Goal: Information Seeking & Learning: Learn about a topic

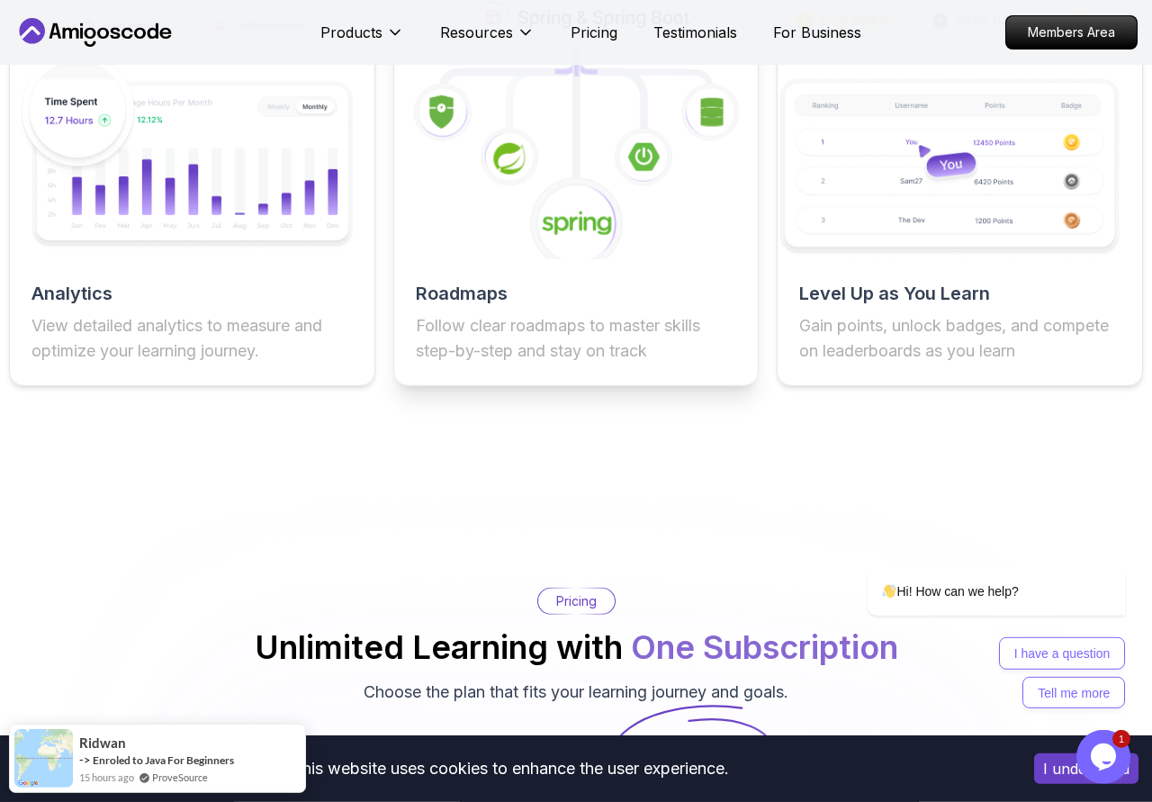
scroll to position [3196, 0]
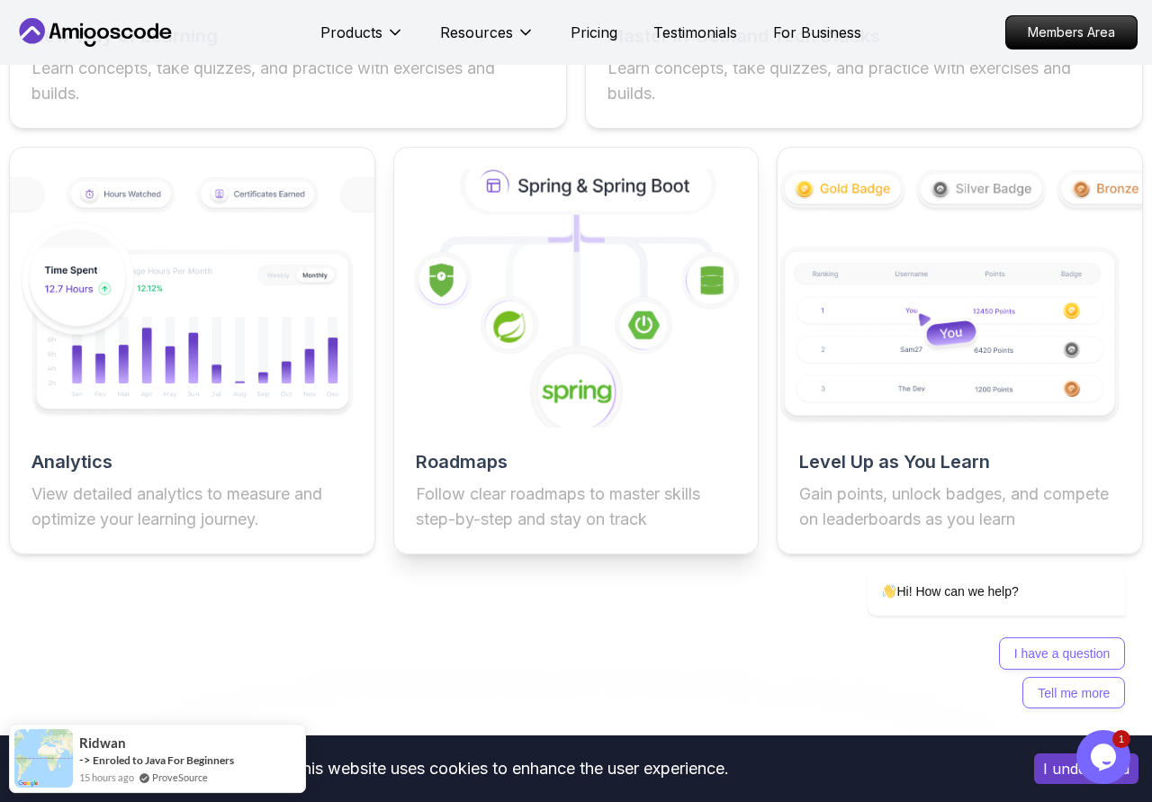
click at [556, 307] on icon at bounding box center [575, 299] width 401 height 284
click at [565, 330] on icon at bounding box center [575, 299] width 401 height 284
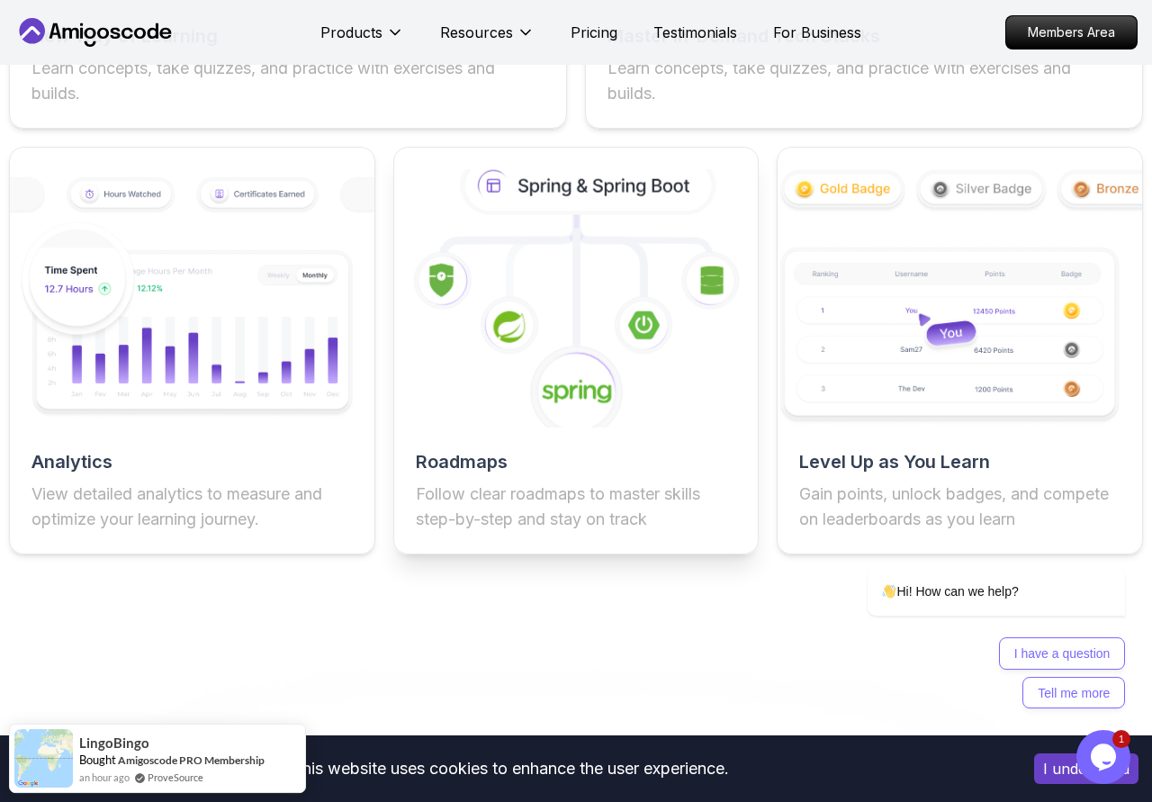
click at [542, 327] on icon at bounding box center [575, 299] width 401 height 284
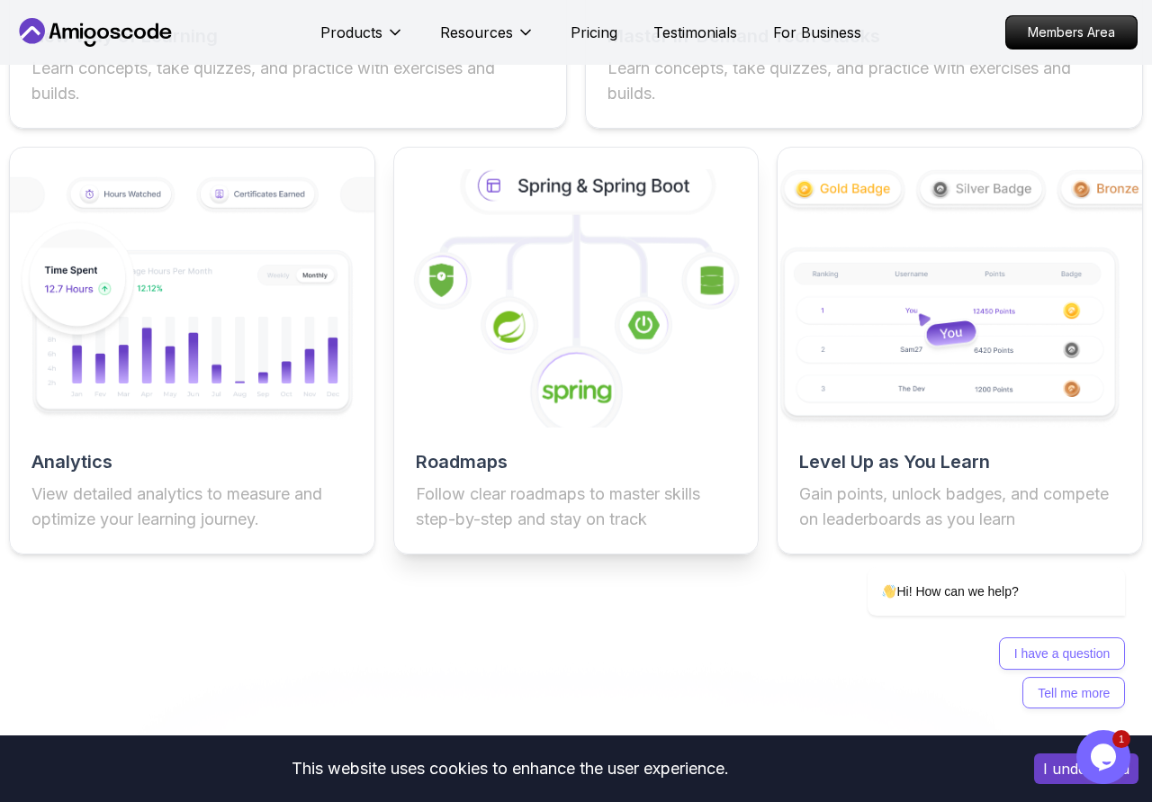
click at [576, 464] on h2 "Roadmaps" at bounding box center [576, 461] width 321 height 25
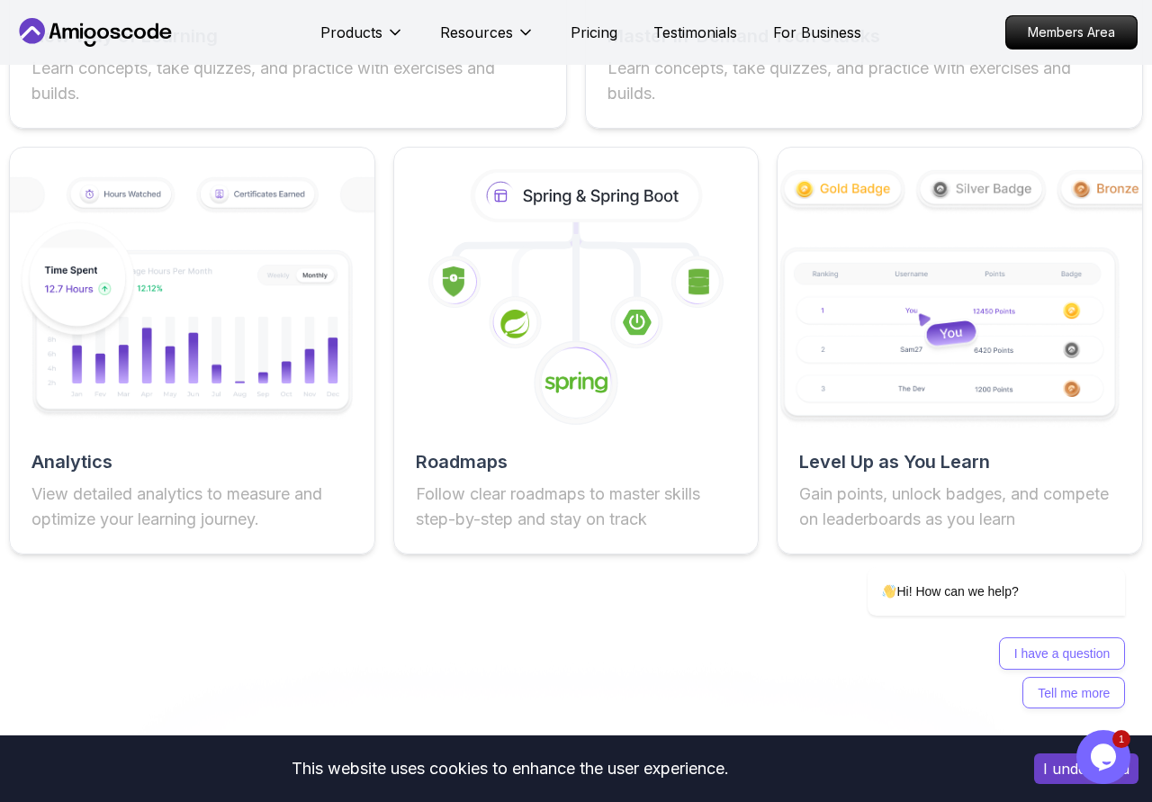
scroll to position [2829, 0]
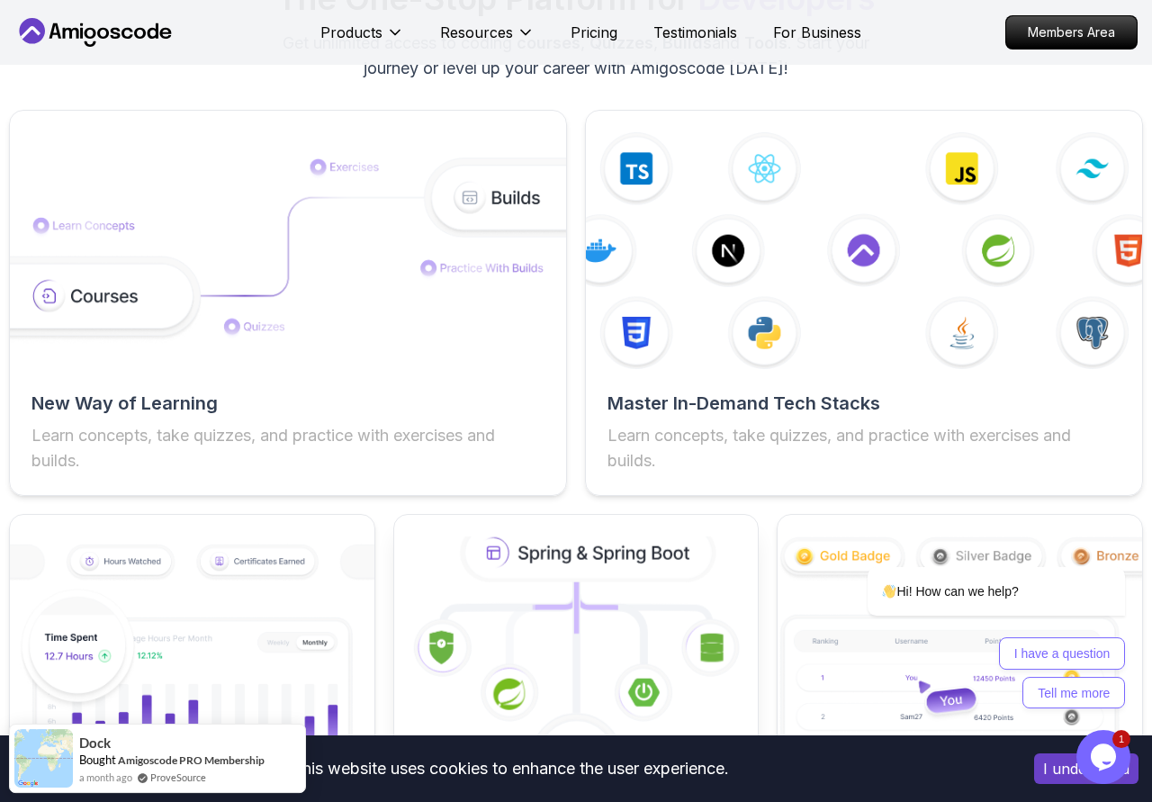
drag, startPoint x: 597, startPoint y: 572, endPoint x: 581, endPoint y: 563, distance: 18.1
click at [582, 563] on icon at bounding box center [587, 553] width 247 height 52
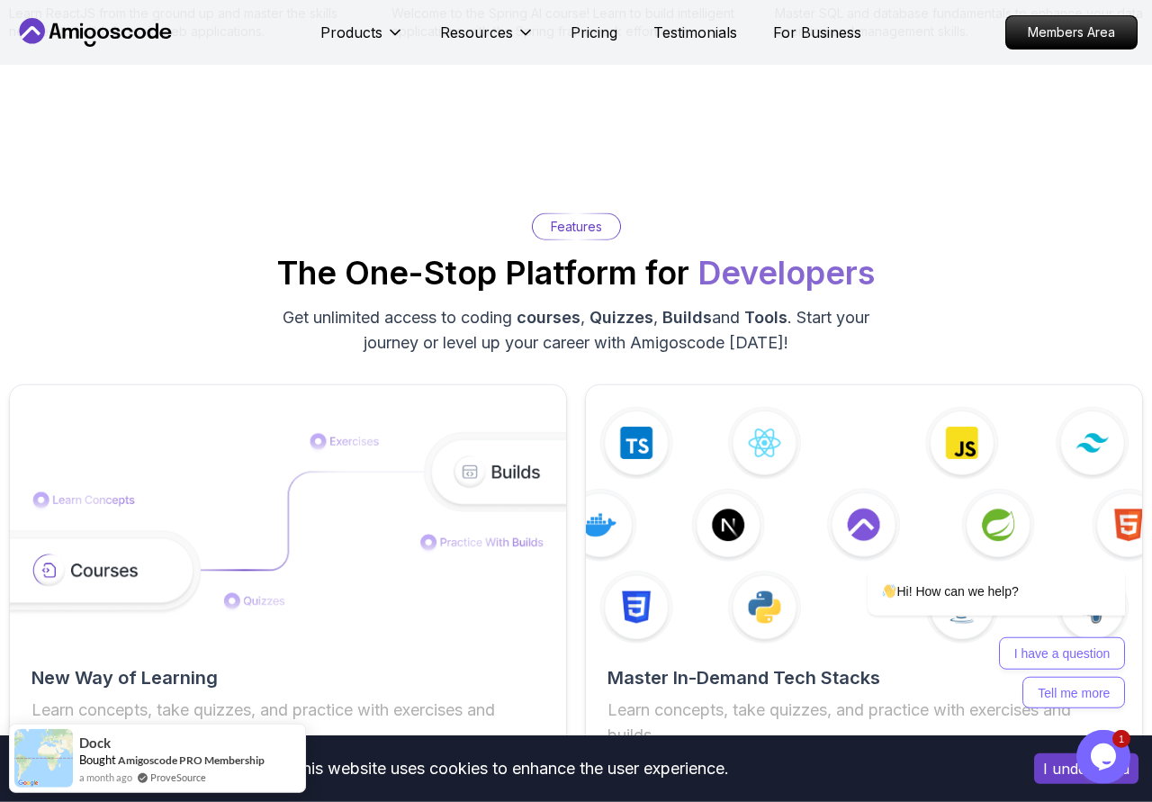
scroll to position [2554, 0]
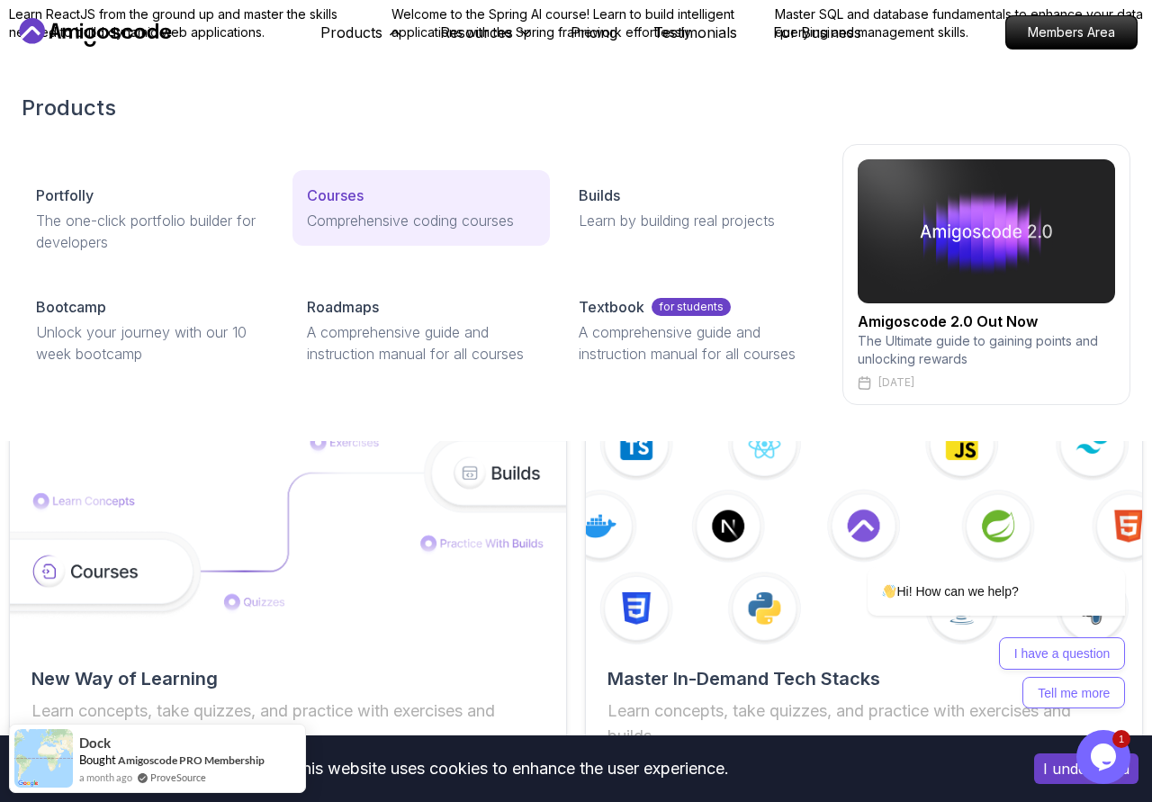
click at [340, 190] on p "Courses" at bounding box center [335, 196] width 57 height 22
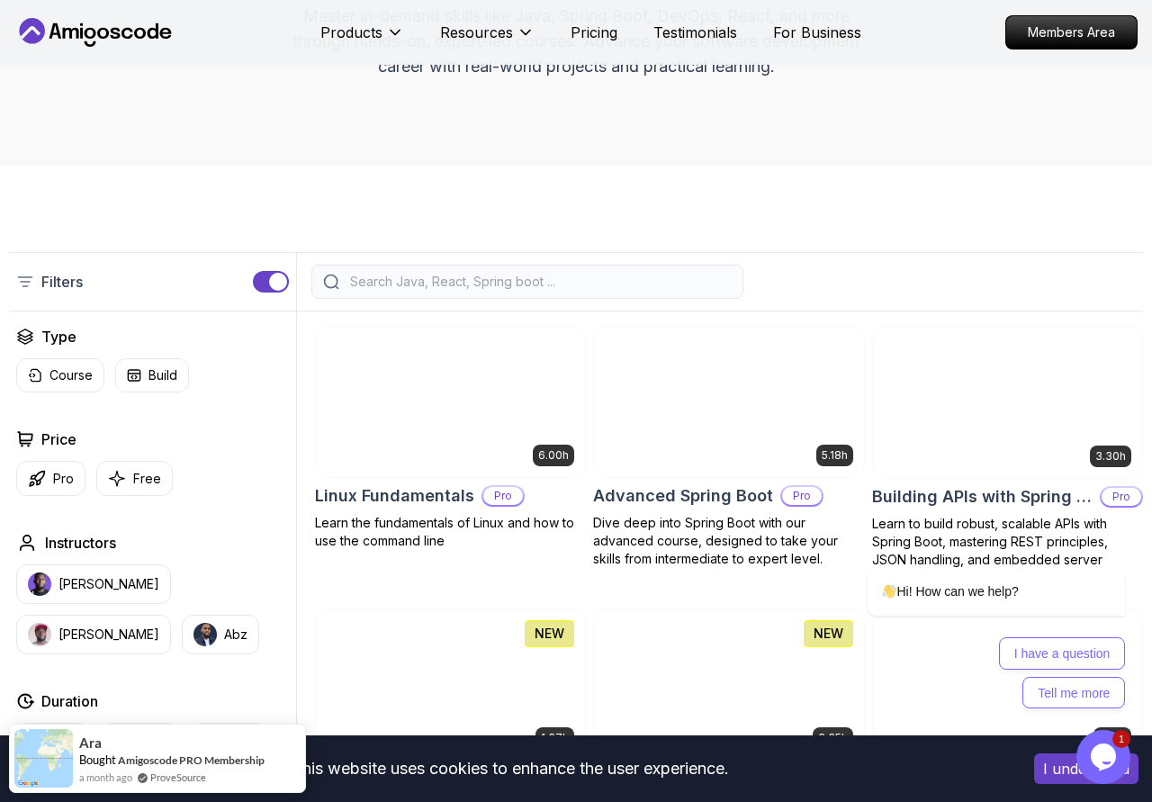
scroll to position [459, 0]
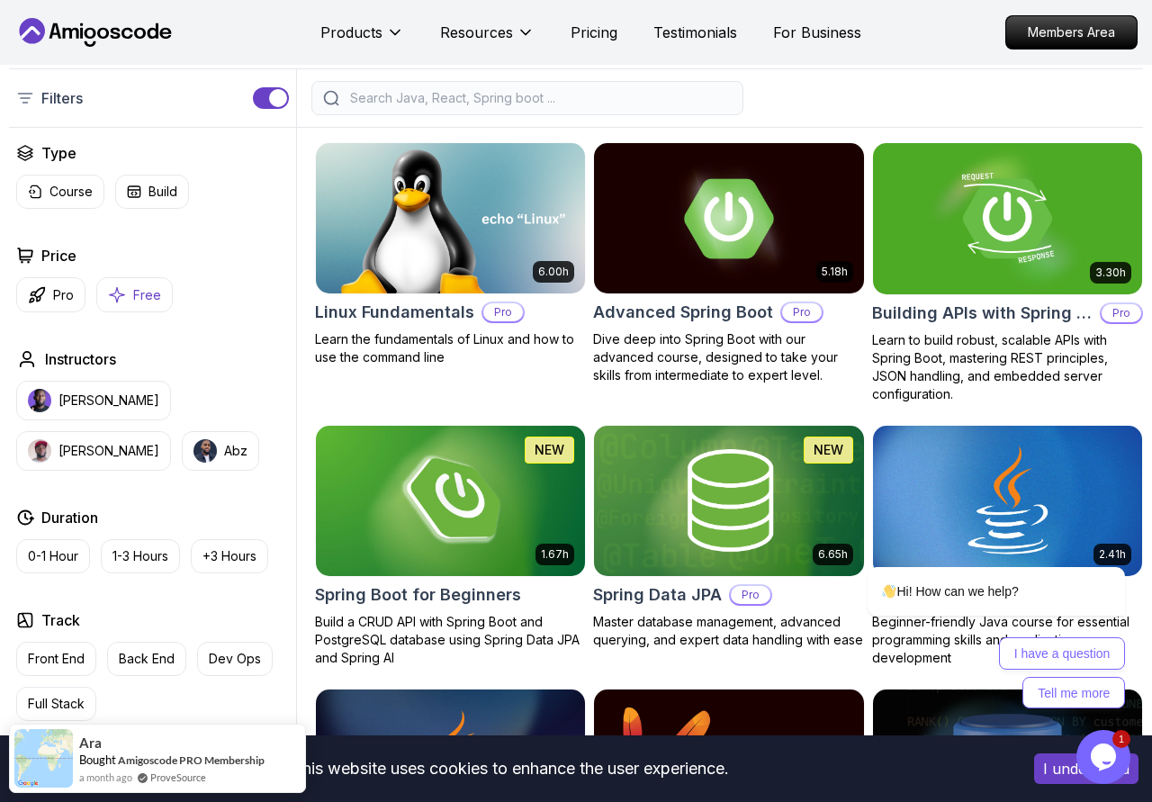
click at [161, 290] on button "Free" at bounding box center [134, 294] width 77 height 35
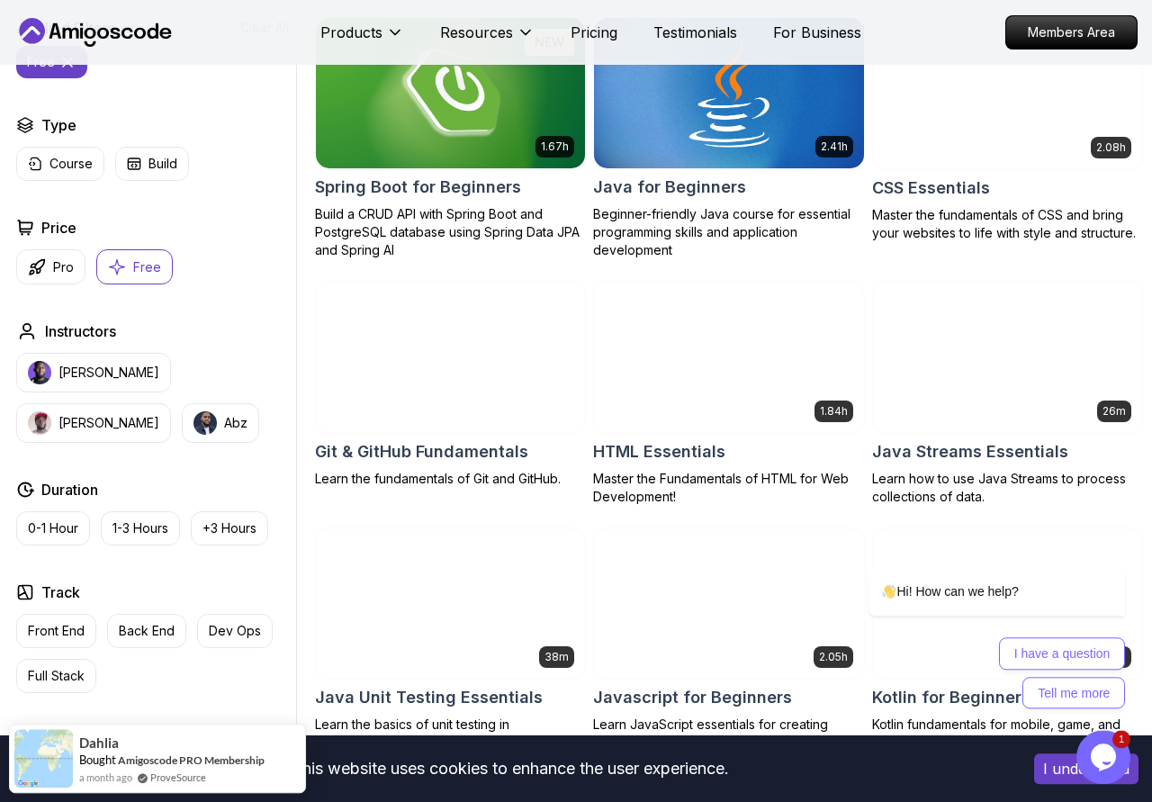
scroll to position [367, 0]
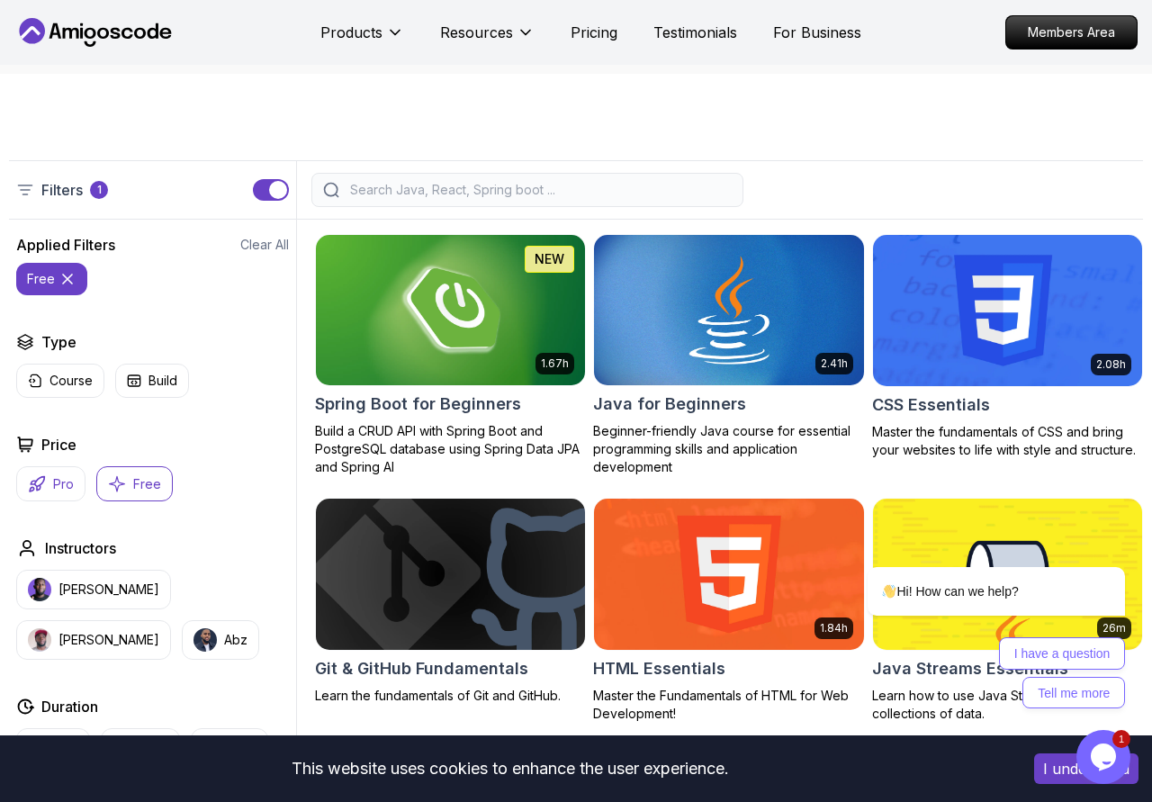
click at [58, 489] on p "Pro" at bounding box center [63, 484] width 21 height 18
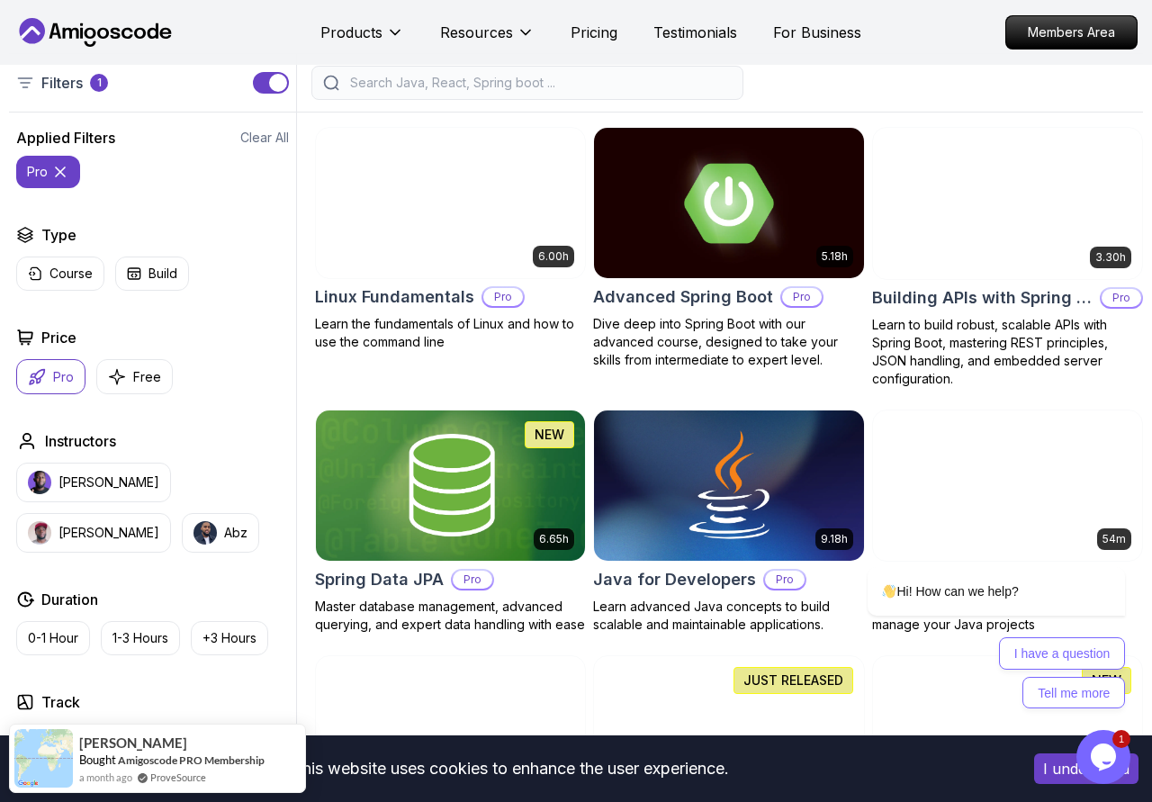
scroll to position [551, 0]
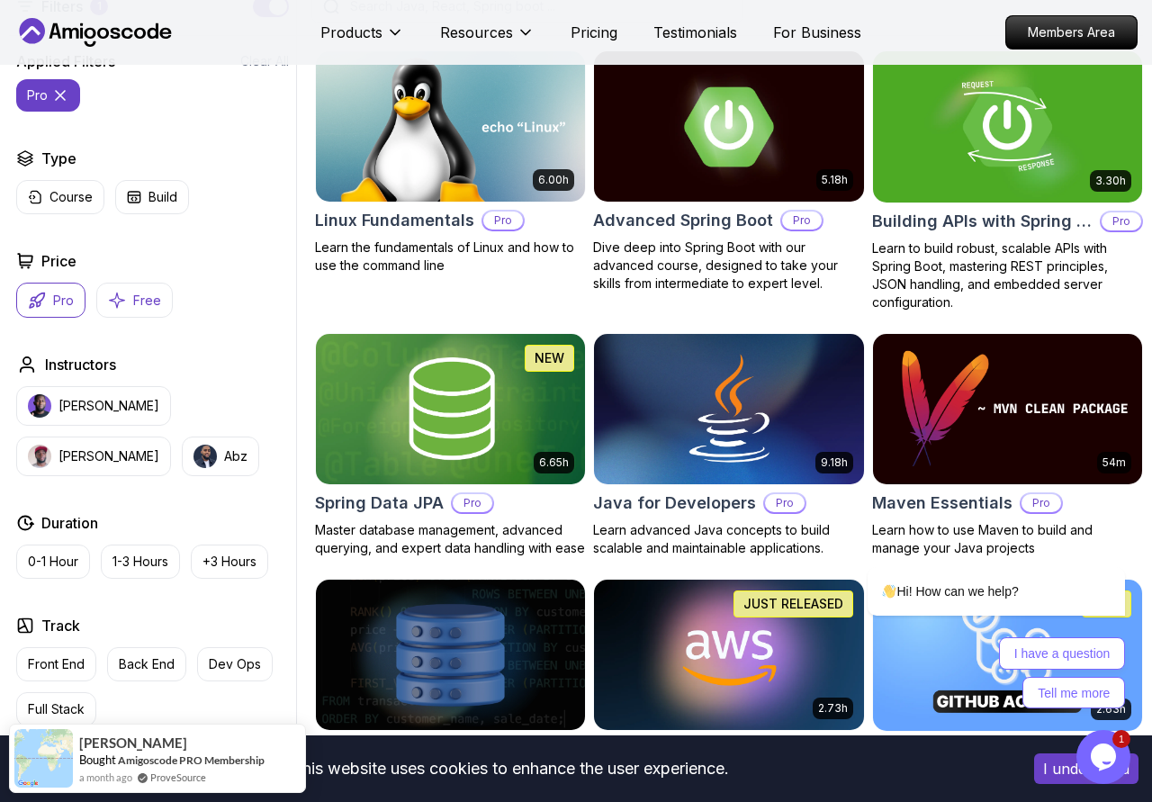
click at [138, 302] on p "Free" at bounding box center [147, 301] width 28 height 18
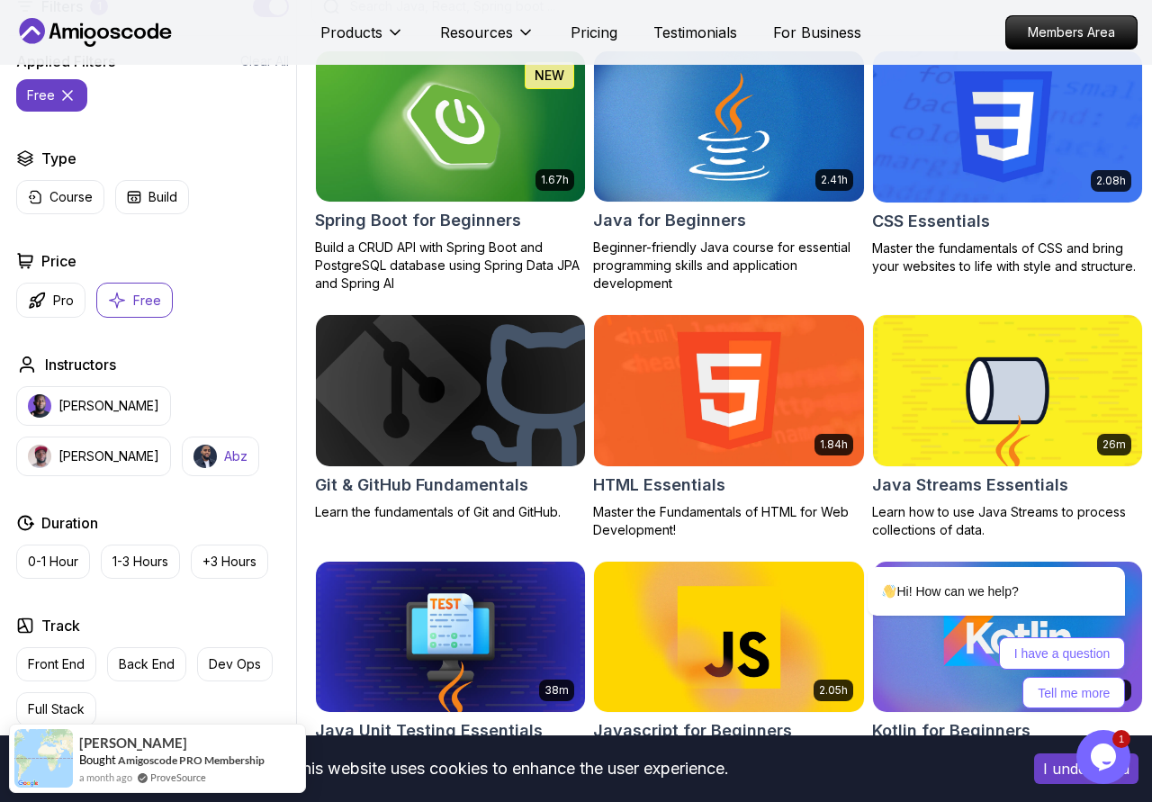
click at [224, 451] on p "Abz" at bounding box center [235, 456] width 23 height 18
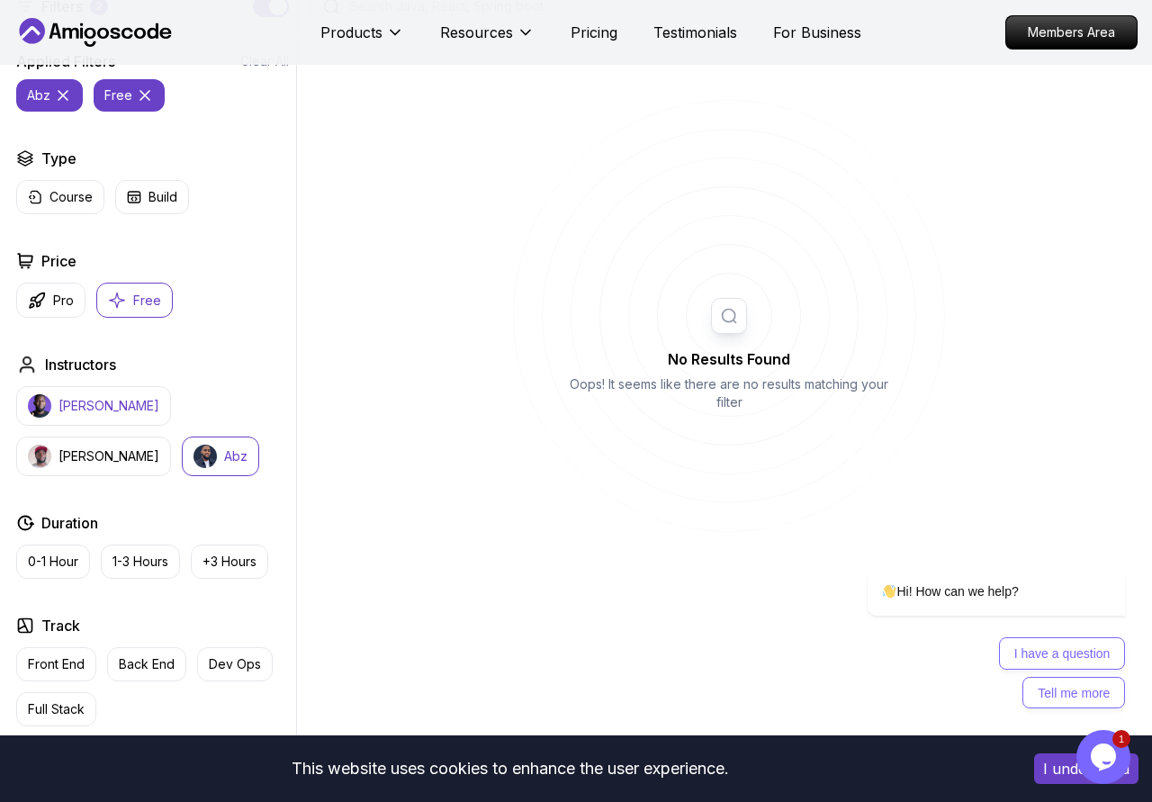
click at [85, 395] on button "[PERSON_NAME]" at bounding box center [93, 406] width 155 height 40
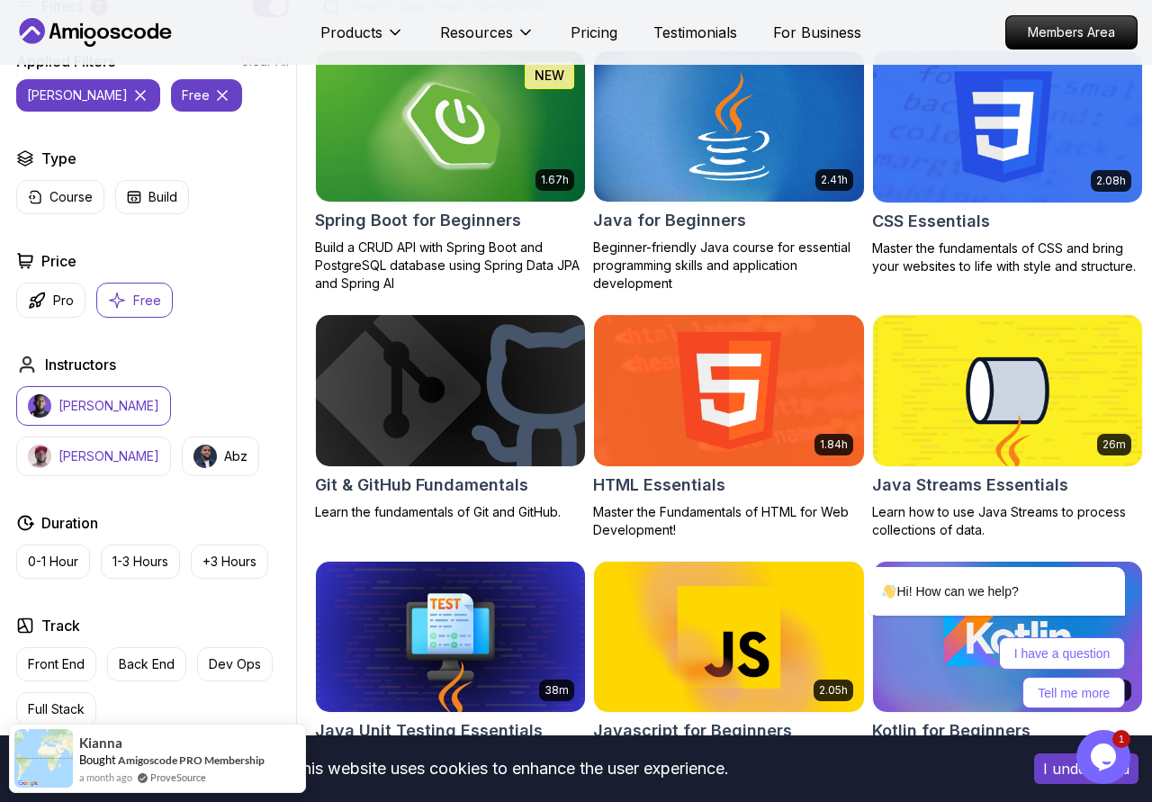
click at [51, 445] on img "button" at bounding box center [39, 456] width 23 height 23
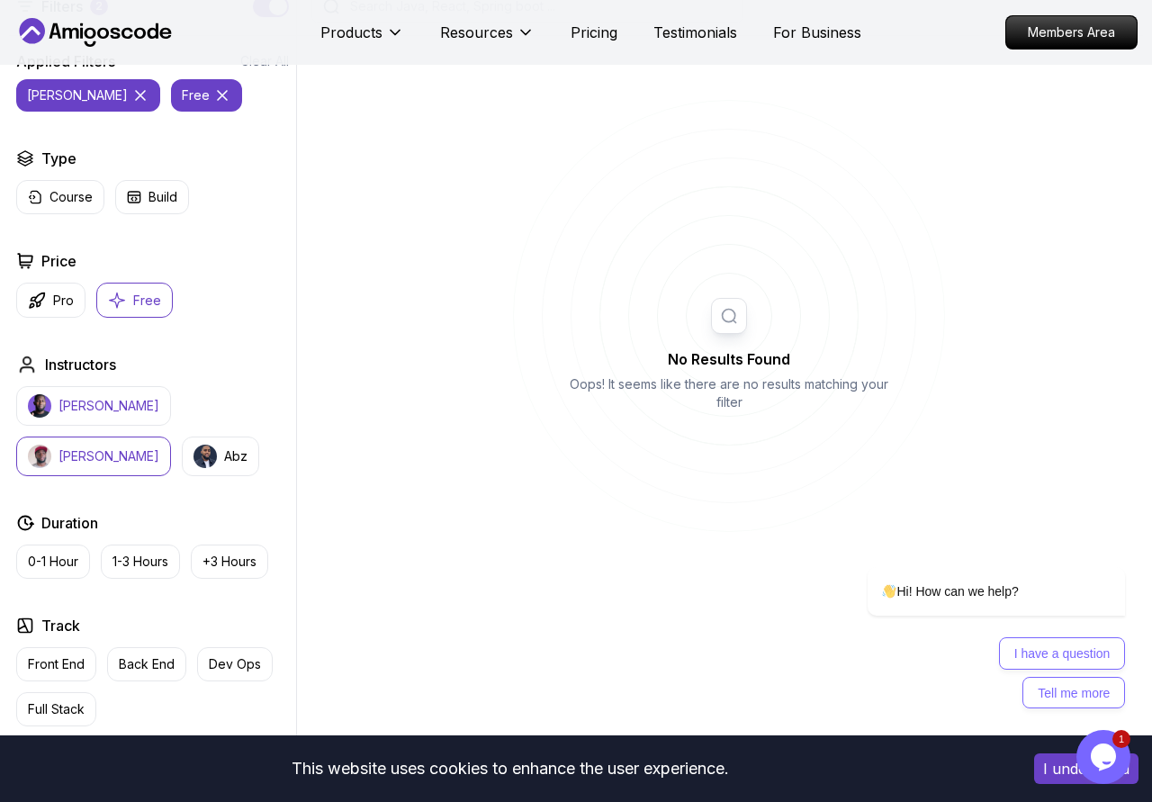
click at [73, 398] on p "[PERSON_NAME]" at bounding box center [109, 406] width 101 height 18
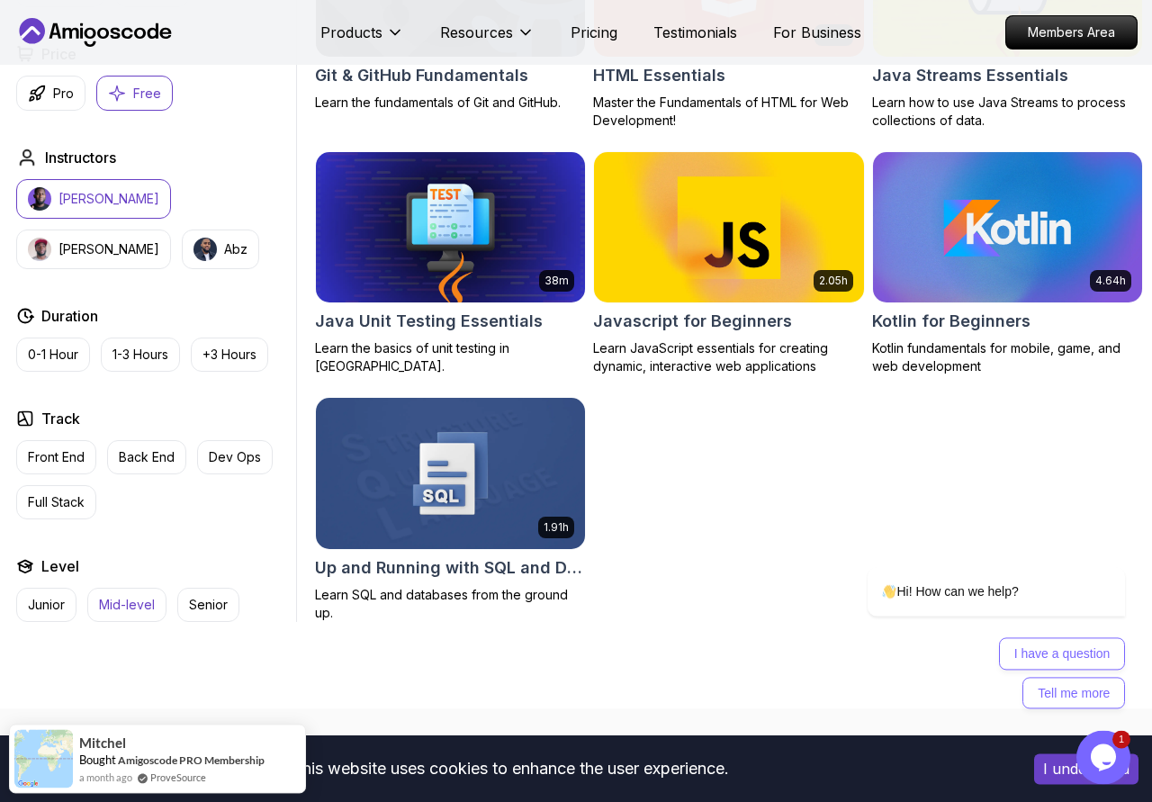
scroll to position [1102, 0]
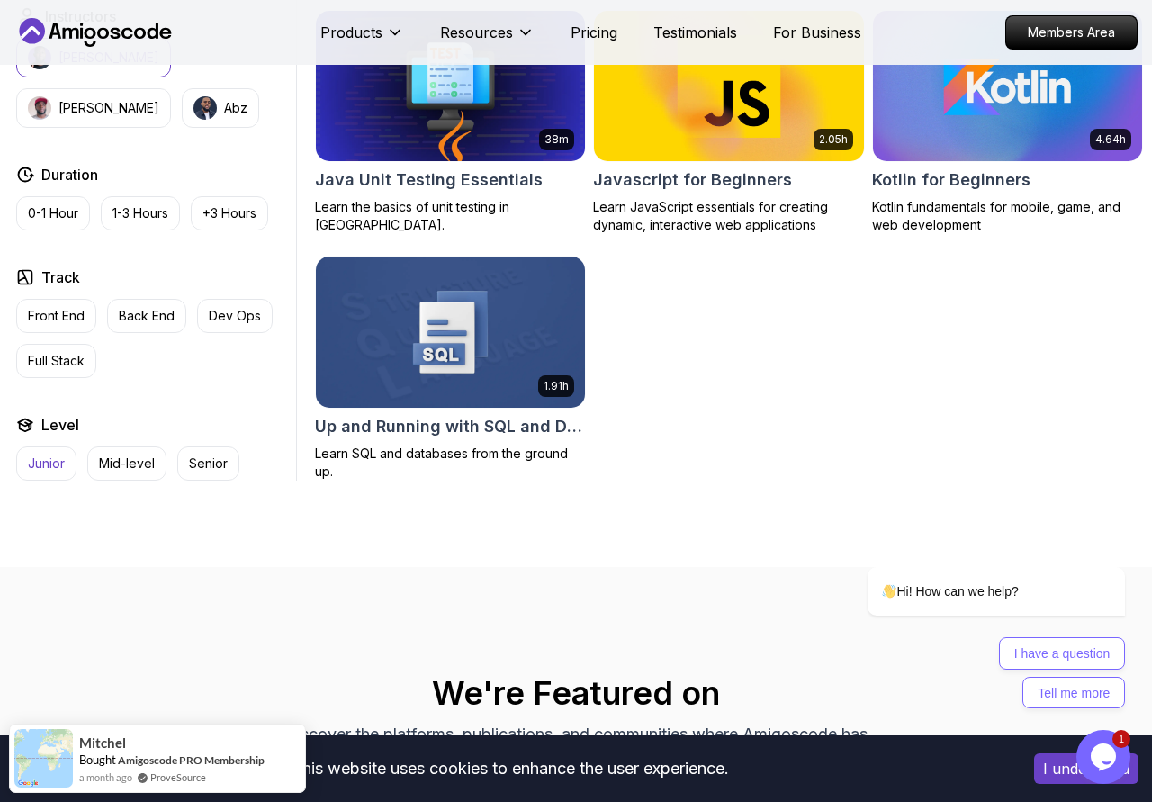
click at [54, 461] on p "Junior" at bounding box center [46, 464] width 37 height 18
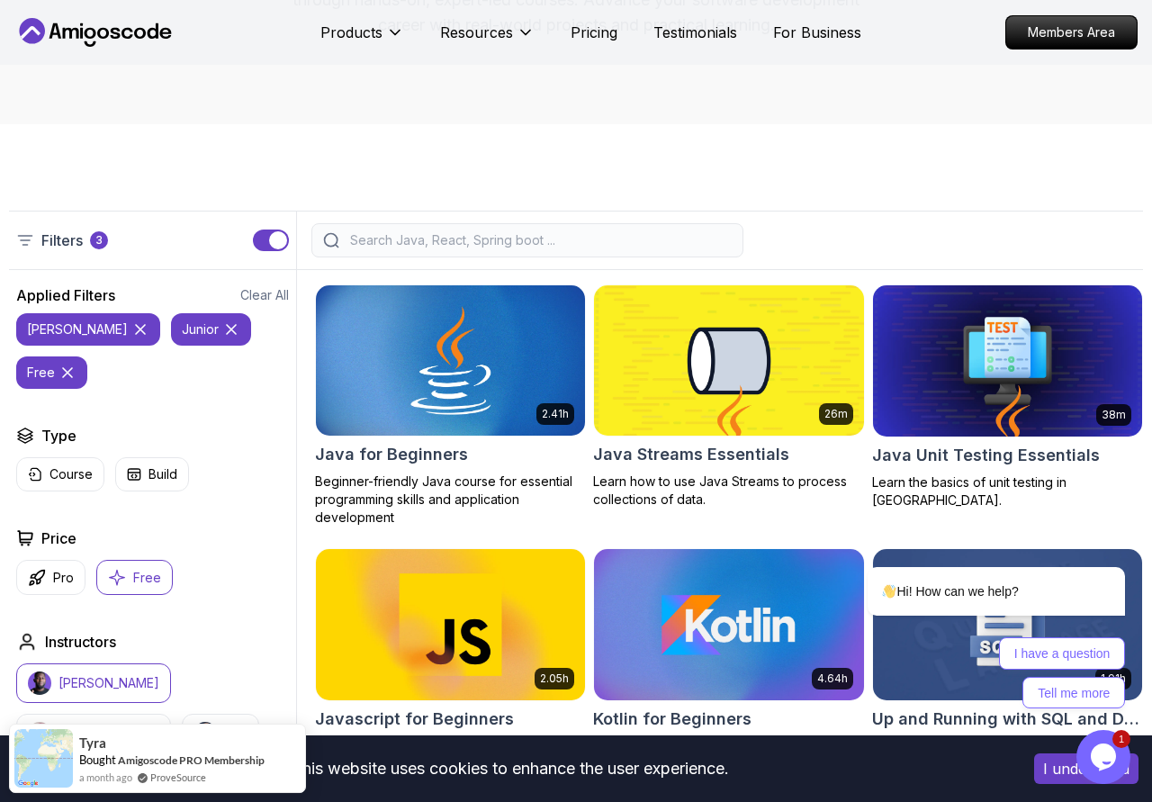
scroll to position [275, 0]
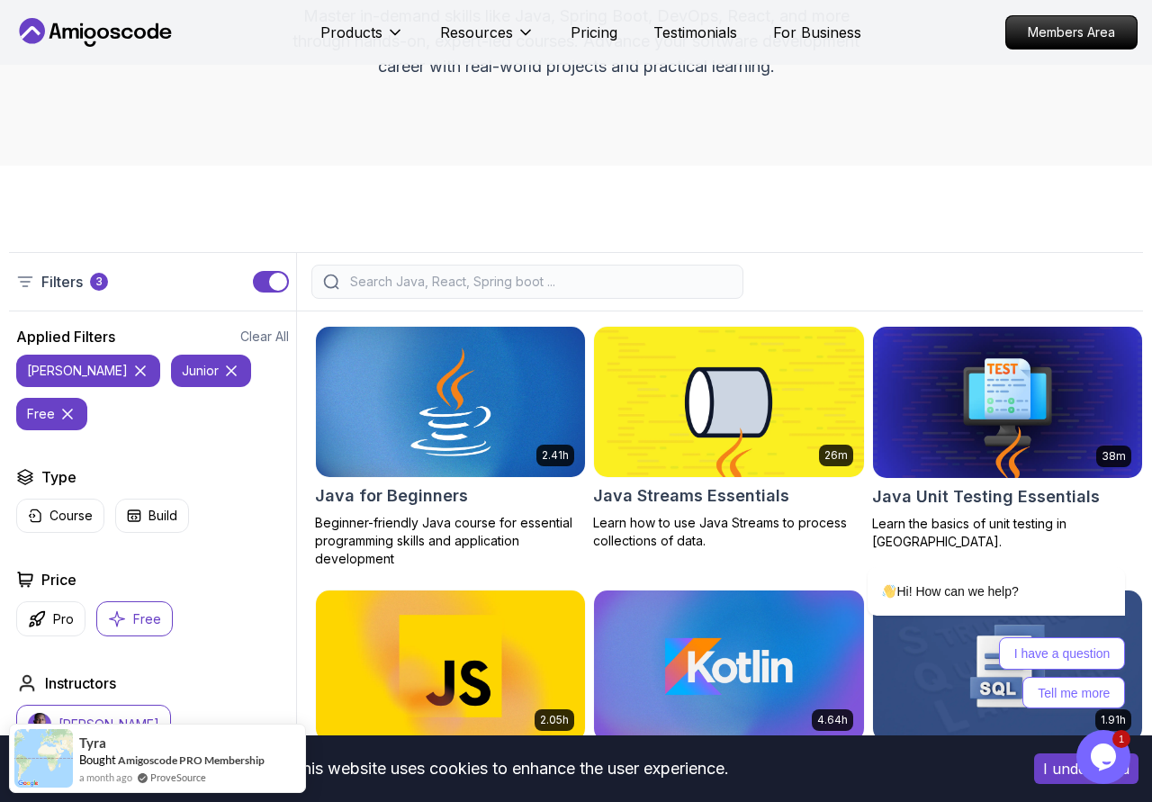
click at [688, 418] on img at bounding box center [729, 402] width 283 height 158
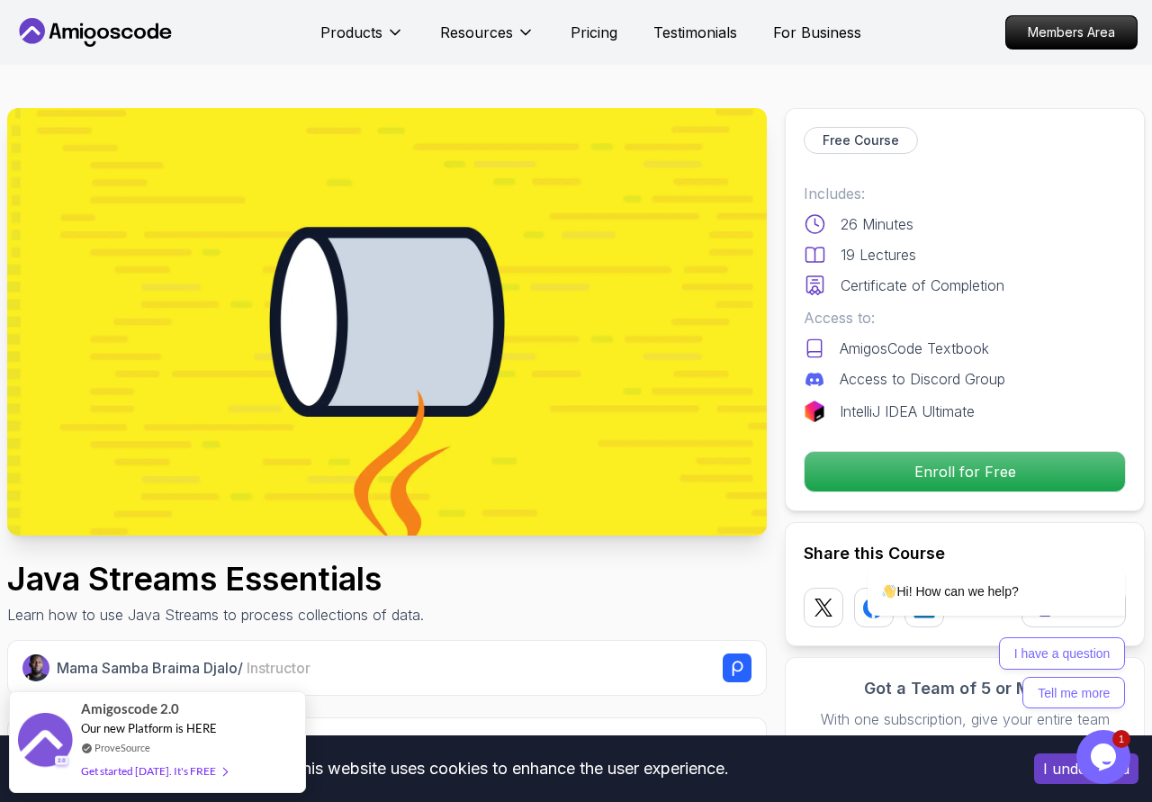
click at [366, 369] on img at bounding box center [387, 322] width 760 height 428
